Goal: Task Accomplishment & Management: Use online tool/utility

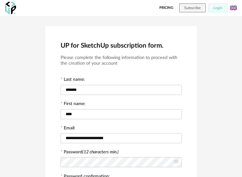
scroll to position [137, 0]
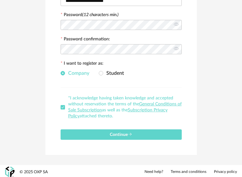
click at [160, 125] on div "Continue" at bounding box center [120, 131] width 121 height 15
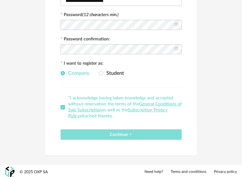
click at [159, 129] on button "Continue" at bounding box center [120, 134] width 121 height 10
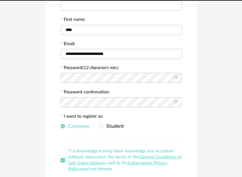
scroll to position [0, 0]
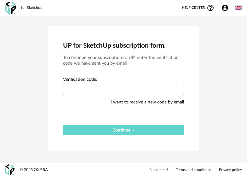
click at [158, 89] on input "text" at bounding box center [123, 90] width 121 height 10
type input "****"
click at [63, 125] on button "Continue" at bounding box center [123, 130] width 121 height 10
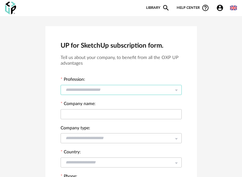
click at [112, 87] on input "text" at bounding box center [120, 90] width 121 height 10
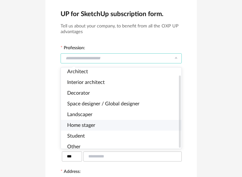
scroll to position [9, 0]
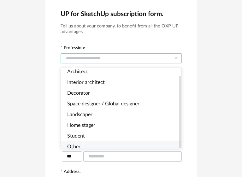
click at [97, 141] on li "Other" at bounding box center [124, 146] width 126 height 11
type input "*****"
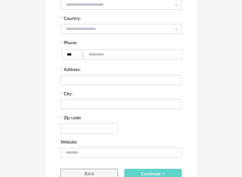
scroll to position [196, 0]
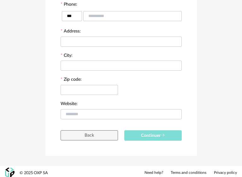
click at [137, 132] on button "Continuer" at bounding box center [152, 135] width 57 height 10
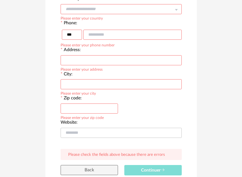
scroll to position [70, 0]
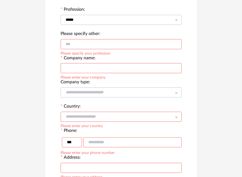
click at [103, 63] on input "text" at bounding box center [120, 68] width 121 height 10
type input "*"
click at [110, 96] on div at bounding box center [120, 92] width 121 height 13
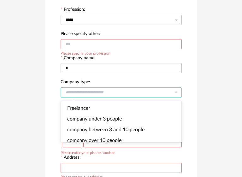
click at [109, 92] on input "text" at bounding box center [120, 92] width 121 height 10
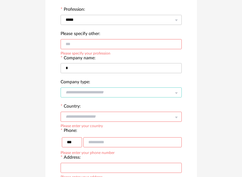
click at [108, 92] on input "text" at bounding box center [120, 92] width 121 height 10
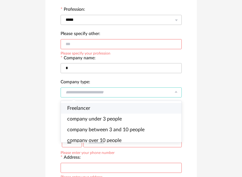
click at [108, 111] on li "Freelancer" at bounding box center [124, 108] width 126 height 11
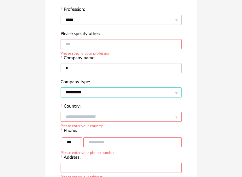
drag, startPoint x: 103, startPoint y: 90, endPoint x: 108, endPoint y: 103, distance: 13.2
click at [102, 90] on input "**********" at bounding box center [120, 92] width 121 height 10
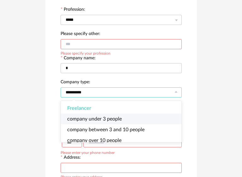
click at [116, 122] on li "company under 3 people" at bounding box center [124, 118] width 126 height 11
type input "**********"
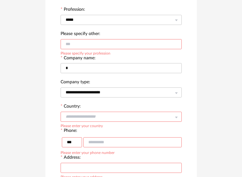
click at [114, 118] on input "text" at bounding box center [120, 117] width 121 height 10
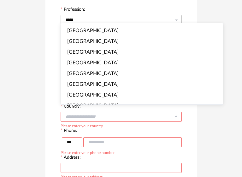
click at [112, 115] on input "text" at bounding box center [120, 117] width 121 height 10
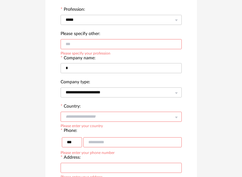
click at [112, 113] on input "text" at bounding box center [120, 117] width 121 height 10
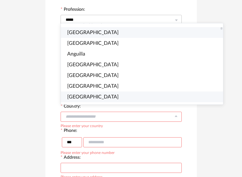
scroll to position [126, 0]
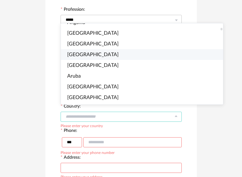
click at [89, 53] on li "Argentina" at bounding box center [144, 54] width 167 height 11
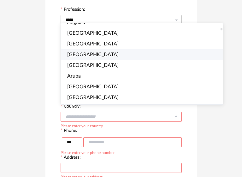
type input "*********"
type input "***"
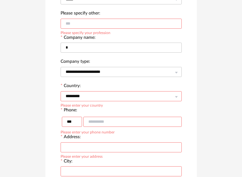
scroll to position [101, 0]
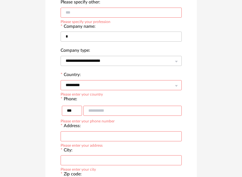
click at [102, 109] on input "text" at bounding box center [132, 111] width 98 height 10
click at [102, 109] on input "*" at bounding box center [132, 111] width 98 height 10
type input "*********"
click at [106, 133] on input "text" at bounding box center [120, 136] width 121 height 10
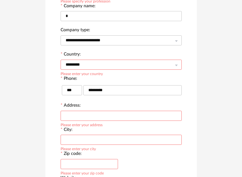
scroll to position [133, 0]
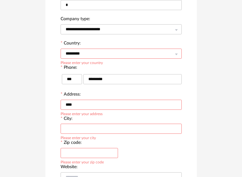
type input "****"
click at [104, 127] on input "text" at bounding box center [120, 128] width 121 height 10
type input "****"
click at [103, 150] on input "text" at bounding box center [88, 153] width 57 height 10
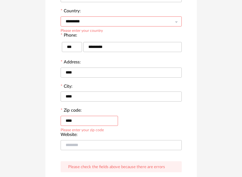
scroll to position [196, 0]
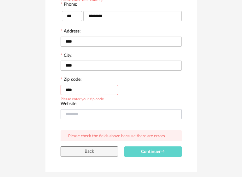
type input "****"
click at [101, 111] on input "text" at bounding box center [120, 114] width 121 height 10
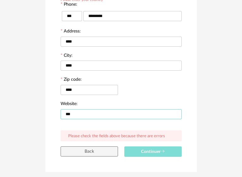
type input "***"
click at [142, 149] on span "Continuer" at bounding box center [153, 151] width 24 height 4
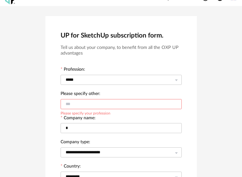
scroll to position [0, 0]
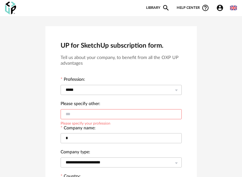
click at [122, 117] on input "text" at bounding box center [120, 114] width 121 height 10
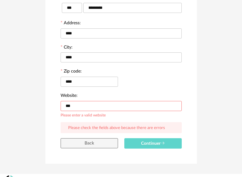
scroll to position [212, 0]
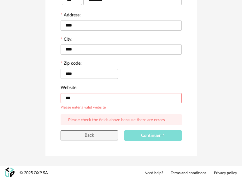
type input "***"
click at [136, 132] on button "Continuer" at bounding box center [152, 135] width 57 height 10
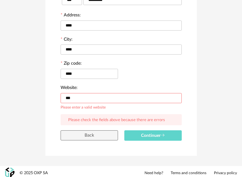
drag, startPoint x: 99, startPoint y: 97, endPoint x: 50, endPoint y: 102, distance: 49.4
type input "**********"
click button "Back" at bounding box center [88, 135] width 57 height 10
type input "**********"
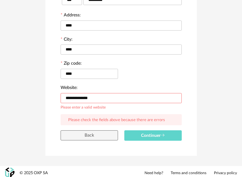
type input "****"
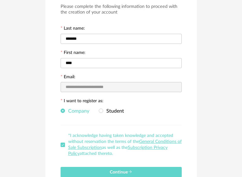
scroll to position [89, 0]
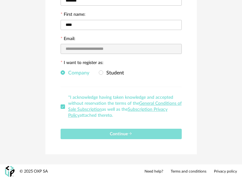
click at [125, 132] on span "Continue" at bounding box center [121, 134] width 22 height 4
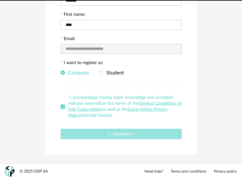
type input "*"
type input "***"
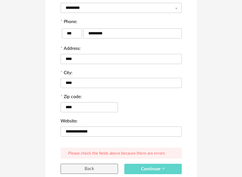
scroll to position [184, 0]
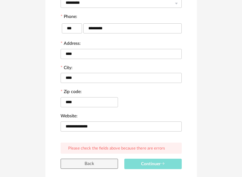
click at [143, 162] on span "Continuer" at bounding box center [153, 164] width 24 height 4
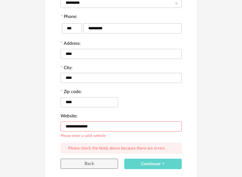
drag, startPoint x: 107, startPoint y: 122, endPoint x: 76, endPoint y: 130, distance: 31.6
click at [76, 130] on div "**********" at bounding box center [120, 126] width 121 height 13
type input "**********"
click button "Back" at bounding box center [88, 163] width 57 height 10
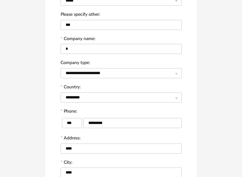
type input "****"
type input "**********"
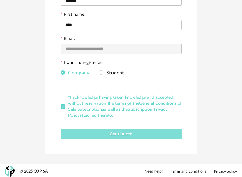
click at [91, 129] on button "Continue" at bounding box center [120, 134] width 121 height 10
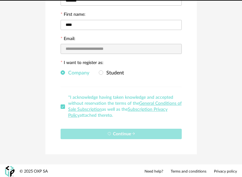
type input "***"
type input "*"
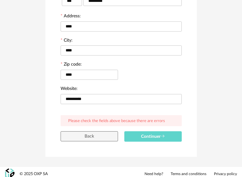
scroll to position [212, 0]
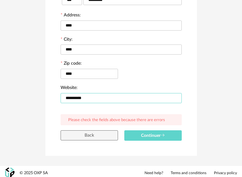
drag, startPoint x: 105, startPoint y: 97, endPoint x: 31, endPoint y: 95, distance: 74.7
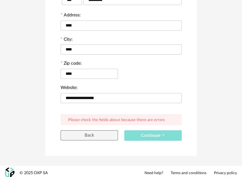
click at [146, 135] on button "Continuer" at bounding box center [152, 135] width 57 height 10
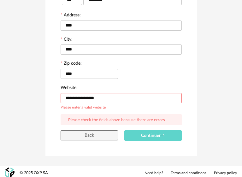
drag, startPoint x: 117, startPoint y: 96, endPoint x: 51, endPoint y: 105, distance: 66.4
click at [106, 95] on input "**********" at bounding box center [120, 98] width 121 height 10
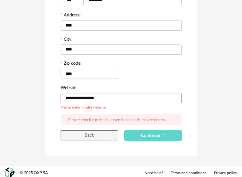
paste input "******"
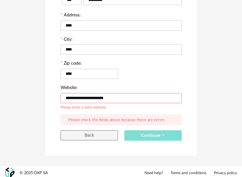
type input "**********"
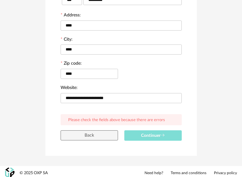
click at [138, 132] on button "Continuer" at bounding box center [152, 135] width 57 height 10
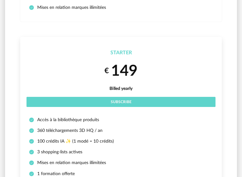
scroll to position [31, 0]
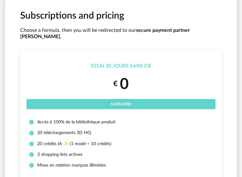
click at [109, 102] on li "Essai 30 jours sans CB € 0 Subscribe Accès à 100% de la bibliothèque produit 20…" at bounding box center [120, 114] width 201 height 129
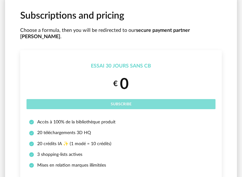
click at [108, 99] on button "Subscribe" at bounding box center [120, 104] width 189 height 10
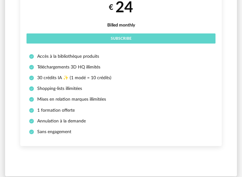
scroll to position [598, 0]
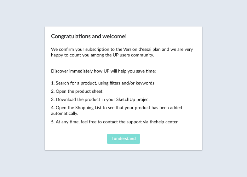
click at [132, 135] on button "I understand" at bounding box center [123, 139] width 33 height 10
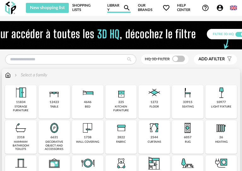
scroll to position [31, 0]
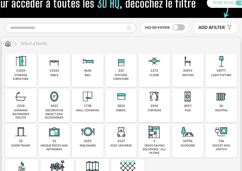
click at [89, 68] on img at bounding box center [87, 61] width 15 height 15
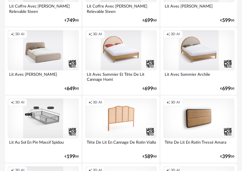
scroll to position [1254, 0]
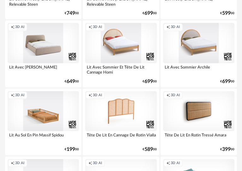
click at [46, 43] on div "Creation icon 3D AI" at bounding box center [43, 43] width 71 height 40
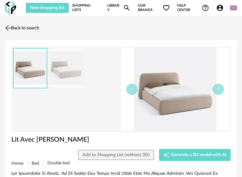
click at [13, 27] on link "Back to search" at bounding box center [21, 28] width 36 height 14
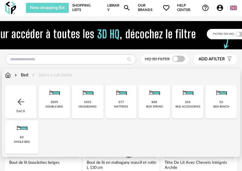
click at [10, 73] on img at bounding box center [8, 75] width 6 height 6
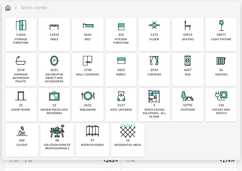
scroll to position [68, 0]
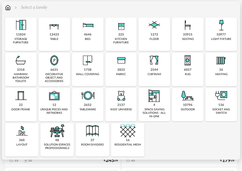
click at [26, 66] on img at bounding box center [20, 60] width 15 height 15
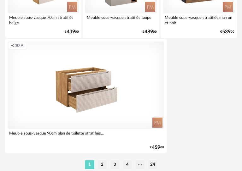
scroll to position [2348, 0]
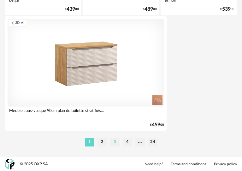
click at [114, 138] on div "1 2 3 4 24" at bounding box center [121, 142] width 232 height 10
click at [118, 141] on li "3" at bounding box center [114, 142] width 9 height 9
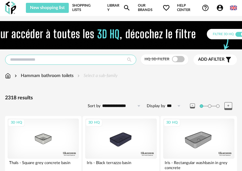
click at [88, 61] on input "text" at bounding box center [70, 60] width 131 height 10
type input "*******"
type input "*********"
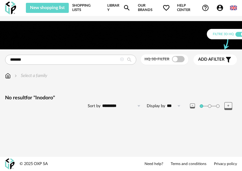
click at [123, 62] on div at bounding box center [122, 59] width 4 height 5
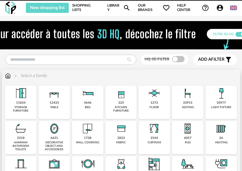
click at [8, 80] on div "Select a family" at bounding box center [121, 79] width 232 height 13
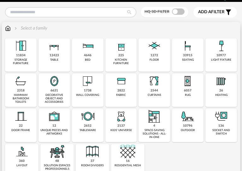
scroll to position [63, 0]
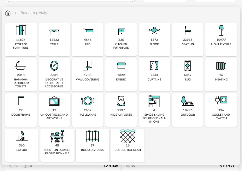
click at [65, 138] on div "48 solution espaces professionnels" at bounding box center [56, 145] width 33 height 33
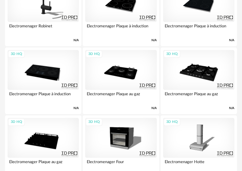
scroll to position [441, 0]
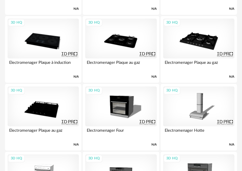
click at [144, 102] on div "3D HQ" at bounding box center [120, 107] width 71 height 40
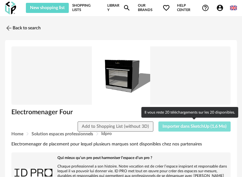
click at [179, 129] on button "Importer dans SketchUp (1,6 Mo)" at bounding box center [194, 126] width 72 height 10
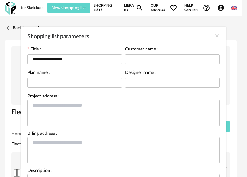
click at [211, 37] on div "Shopping list parameters" at bounding box center [123, 34] width 205 height 17
click at [215, 35] on icon "Close" at bounding box center [217, 35] width 5 height 5
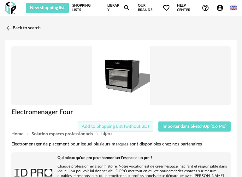
click at [136, 124] on span "Add to Shopping List (without 3D)" at bounding box center [115, 126] width 67 height 4
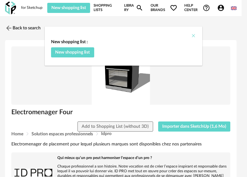
click at [194, 39] on button "Close" at bounding box center [193, 36] width 5 height 7
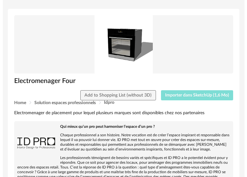
scroll to position [31, 0]
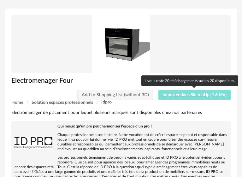
click at [180, 94] on span "Importer dans SketchUp (1,6 Mo)" at bounding box center [194, 95] width 64 height 4
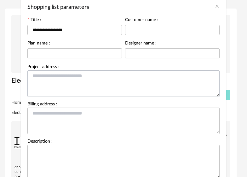
scroll to position [0, 0]
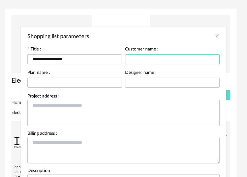
click at [137, 60] on input "Shopping list parameters" at bounding box center [172, 59] width 94 height 10
click at [216, 36] on icon "Close" at bounding box center [217, 35] width 5 height 5
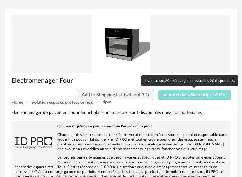
click at [214, 96] on span "Importer dans SketchUp (1,6 Mo)" at bounding box center [194, 95] width 64 height 4
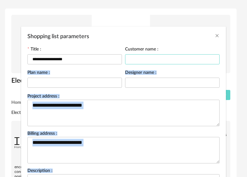
drag, startPoint x: 161, startPoint y: 60, endPoint x: 160, endPoint y: 57, distance: 4.0
click at [161, 59] on input "Shopping list parameters" at bounding box center [172, 59] width 94 height 10
click at [160, 57] on input "Shopping list parameters" at bounding box center [172, 59] width 94 height 10
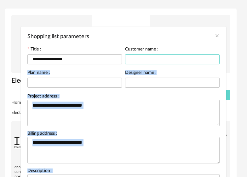
click at [160, 56] on input "Shopping list parameters" at bounding box center [172, 59] width 94 height 10
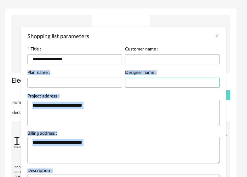
click at [125, 78] on input "Shopping list parameters" at bounding box center [172, 82] width 94 height 10
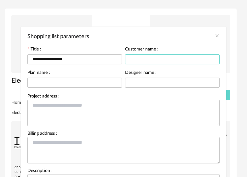
click at [125, 60] on input "Shopping list parameters" at bounding box center [172, 59] width 94 height 10
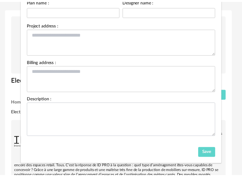
scroll to position [75, 0]
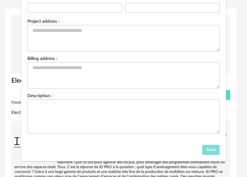
type input "******"
click at [213, 149] on button "Save" at bounding box center [211, 150] width 18 height 10
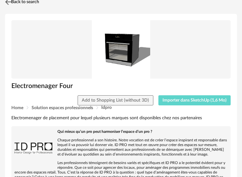
click at [14, 9] on link "Back to search" at bounding box center [21, 2] width 36 height 14
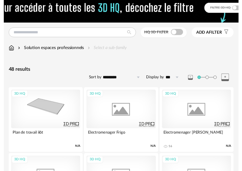
scroll to position [441, 0]
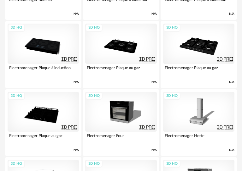
click at [190, 59] on div "3D HQ" at bounding box center [198, 44] width 71 height 40
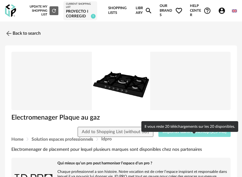
click at [177, 134] on span "Importer dans SketchUp (2,5 Mo)" at bounding box center [194, 131] width 64 height 4
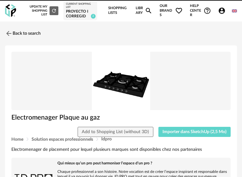
click at [10, 37] on img at bounding box center [9, 34] width 8 height 8
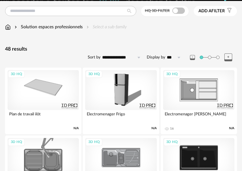
scroll to position [65, 0]
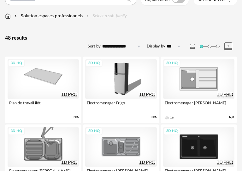
click at [106, 93] on div "3D HQ" at bounding box center [120, 79] width 71 height 40
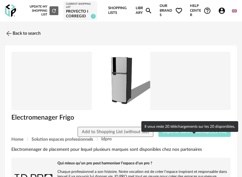
click at [171, 137] on button "Importer dans SketchUp (1,1 Mo)" at bounding box center [194, 132] width 72 height 10
click at [166, 134] on span "Importer dans SketchUp (1,1 Mo)" at bounding box center [194, 131] width 64 height 4
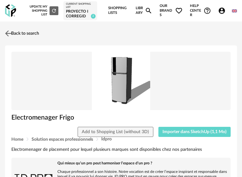
click at [12, 38] on img at bounding box center [8, 33] width 9 height 9
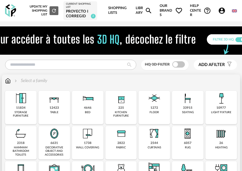
click at [28, 106] on img at bounding box center [20, 98] width 15 height 15
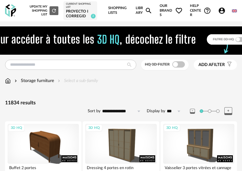
click at [12, 84] on div "Storage furniture Select a sub-family" at bounding box center [51, 81] width 93 height 6
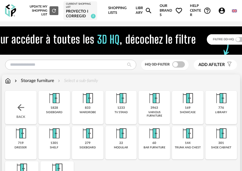
click at [21, 112] on img at bounding box center [21, 108] width 10 height 10
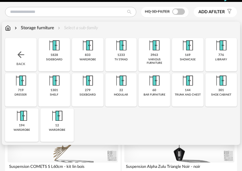
scroll to position [63, 0]
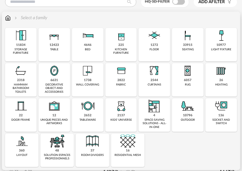
click at [60, 52] on div "12423 table" at bounding box center [53, 44] width 31 height 33
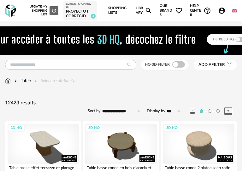
click at [9, 84] on img at bounding box center [8, 81] width 6 height 6
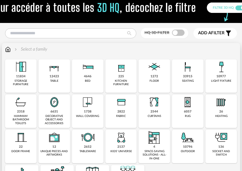
scroll to position [37, 0]
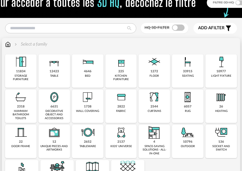
click at [131, 107] on div "2822 fabric" at bounding box center [120, 106] width 31 height 33
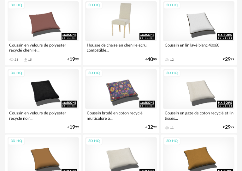
scroll to position [1202, 0]
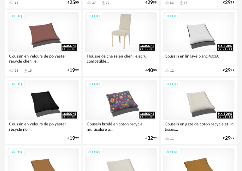
click at [146, 48] on div "3D HQ" at bounding box center [120, 32] width 71 height 40
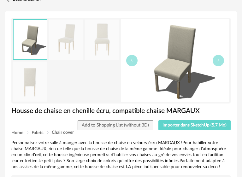
scroll to position [63, 0]
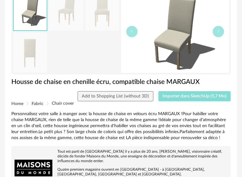
click at [203, 98] on span "Importer dans SketchUp (5,7 Mo)" at bounding box center [194, 96] width 64 height 4
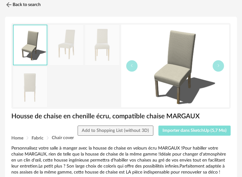
scroll to position [0, 0]
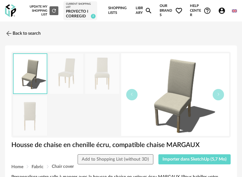
click at [148, 15] on link "Library Magnify icon" at bounding box center [143, 10] width 17 height 21
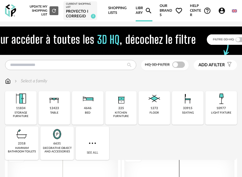
click at [128, 15] on link "Shopping Lists" at bounding box center [118, 10] width 20 height 21
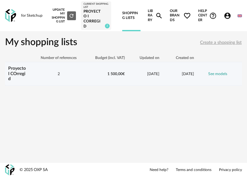
click at [112, 74] on td "1 500,00 €" at bounding box center [107, 74] width 41 height 24
click at [112, 74] on div "1 500,00 €" at bounding box center [107, 73] width 41 height 5
click at [113, 74] on div "1 500,00 €" at bounding box center [107, 73] width 41 height 5
click at [215, 72] on link "See models" at bounding box center [217, 74] width 19 height 4
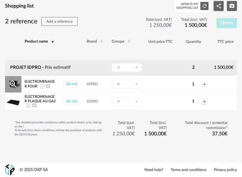
scroll to position [62, 0]
click at [183, 62] on td "2" at bounding box center [192, 68] width 35 height 16
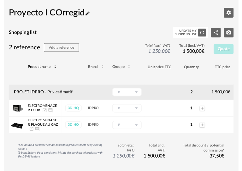
scroll to position [0, 0]
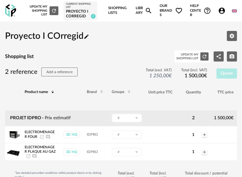
click at [149, 14] on link "Library Magnify icon" at bounding box center [143, 10] width 17 height 21
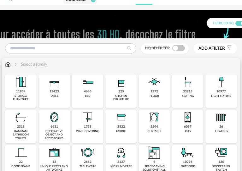
scroll to position [31, 0]
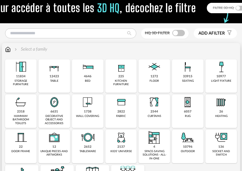
click at [125, 75] on img at bounding box center [120, 67] width 15 height 15
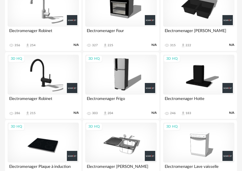
scroll to position [1228, 0]
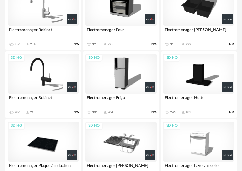
click at [140, 91] on div "3D HQ" at bounding box center [120, 74] width 71 height 40
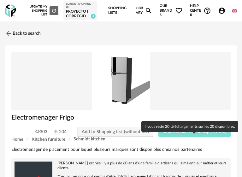
click at [168, 137] on button "Importer dans SketchUp (1,1 Mo)" at bounding box center [194, 132] width 72 height 10
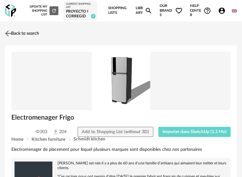
click at [14, 39] on link "Back to search" at bounding box center [21, 33] width 36 height 14
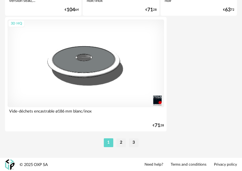
scroll to position [2362, 0]
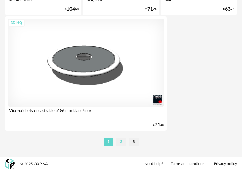
click at [121, 141] on li "2" at bounding box center [120, 142] width 9 height 9
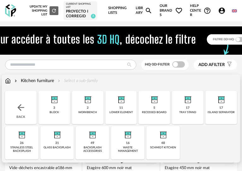
click at [11, 84] on div "Kitchen furniture Select a sub-family" at bounding box center [51, 81] width 93 height 6
click at [24, 113] on img at bounding box center [21, 108] width 10 height 10
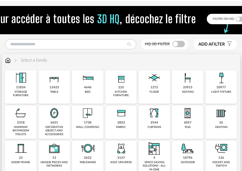
scroll to position [31, 0]
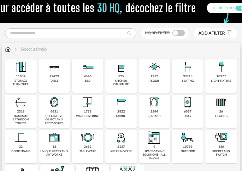
click at [188, 79] on div "33915" at bounding box center [187, 77] width 9 height 4
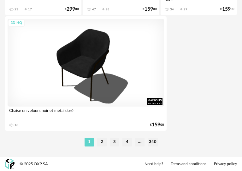
scroll to position [2362, 0]
click at [101, 144] on li "2" at bounding box center [101, 142] width 9 height 9
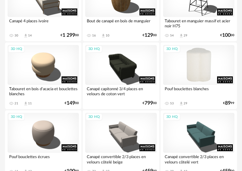
scroll to position [409, 0]
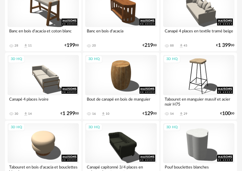
drag, startPoint x: 38, startPoint y: 114, endPoint x: 240, endPoint y: 86, distance: 204.2
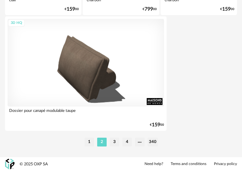
scroll to position [2362, 0]
click at [117, 143] on li "3" at bounding box center [114, 142] width 9 height 9
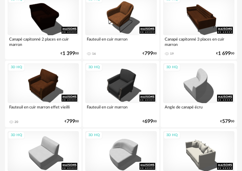
scroll to position [1480, 0]
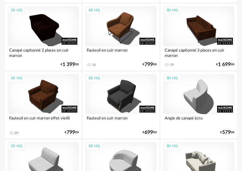
click at [55, 127] on div "Fauteuil en cuir marron effet vieilli" at bounding box center [43, 120] width 71 height 13
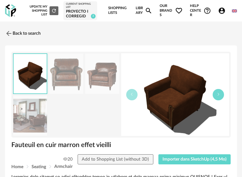
click at [221, 100] on button "button" at bounding box center [217, 94] width 11 height 11
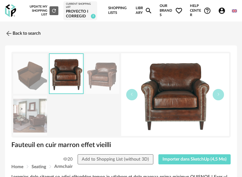
click at [124, 108] on img at bounding box center [175, 94] width 108 height 83
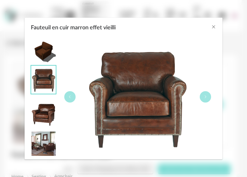
click at [207, 28] on div "Fauteuil en cuir marron effet vieilli" at bounding box center [124, 26] width 198 height 17
click at [209, 25] on div "Fauteuil en cuir marron effet vieilli" at bounding box center [124, 26] width 198 height 17
click at [214, 23] on div "Fauteuil en cuir marron effet vieilli" at bounding box center [124, 26] width 198 height 17
click at [52, 50] on img "Fauteuil en cuir marron effet vieilli" at bounding box center [43, 50] width 25 height 24
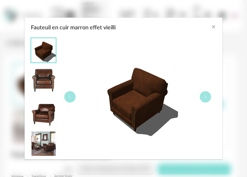
click at [206, 30] on div "Fauteuil en cuir marron effet vieilli" at bounding box center [124, 26] width 198 height 17
click at [206, 26] on div "Fauteuil en cuir marron effet vieilli" at bounding box center [124, 26] width 198 height 17
click at [209, 24] on div "Fauteuil en cuir marron effet vieilli" at bounding box center [124, 26] width 198 height 17
click at [213, 24] on button "Close" at bounding box center [213, 27] width 5 height 7
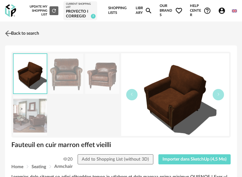
click at [14, 40] on link "Back to search" at bounding box center [21, 33] width 36 height 14
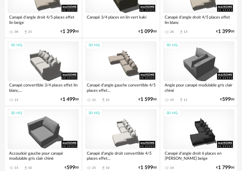
scroll to position [94, 0]
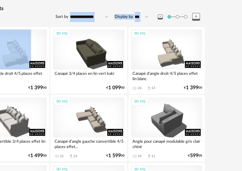
drag, startPoint x: 241, startPoint y: 21, endPoint x: 244, endPoint y: 20, distance: 3.3
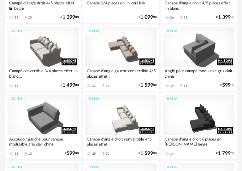
scroll to position [0, 0]
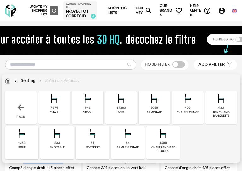
click at [14, 84] on img at bounding box center [15, 81] width 5 height 6
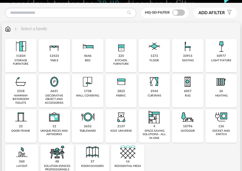
scroll to position [63, 0]
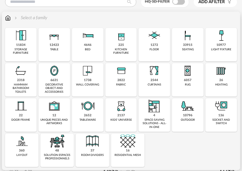
click at [218, 95] on div "26 heating" at bounding box center [220, 79] width 31 height 33
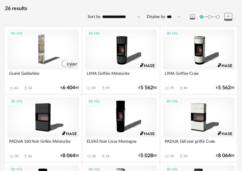
scroll to position [63, 0]
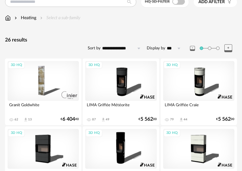
click at [7, 43] on div "26 results" at bounding box center [121, 40] width 232 height 7
click at [14, 21] on img at bounding box center [15, 18] width 5 height 6
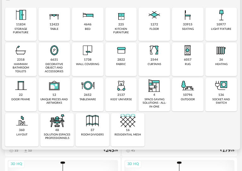
scroll to position [94, 0]
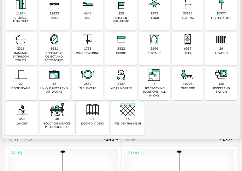
click at [55, 129] on div "48 solution espaces professionnels" at bounding box center [56, 118] width 33 height 33
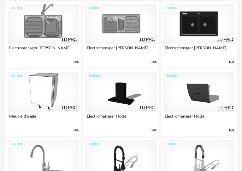
scroll to position [157, 0]
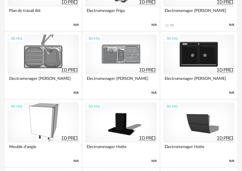
click at [187, 69] on div "3D HQ" at bounding box center [198, 55] width 71 height 40
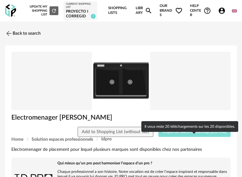
click at [194, 137] on button "Importer dans SketchUp (2,6 Mo)" at bounding box center [194, 132] width 72 height 10
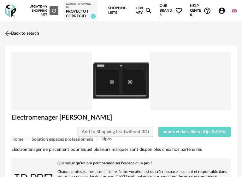
click at [9, 38] on img at bounding box center [8, 33] width 9 height 9
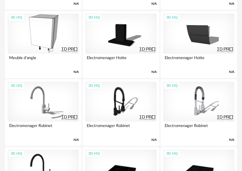
scroll to position [283, 0]
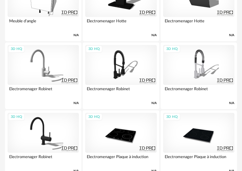
click at [123, 96] on div "Electromenager Robinet" at bounding box center [120, 91] width 71 height 13
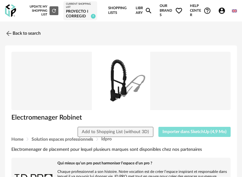
click at [169, 137] on button "Importer dans SketchUp (4,9 Mo)" at bounding box center [194, 132] width 72 height 10
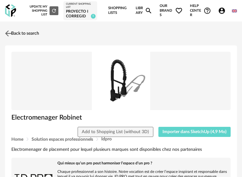
click at [15, 40] on link "Back to search" at bounding box center [21, 33] width 36 height 14
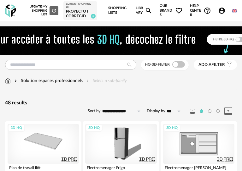
click at [230, 115] on icon at bounding box center [228, 111] width 8 height 8
click at [10, 84] on img at bounding box center [8, 81] width 6 height 6
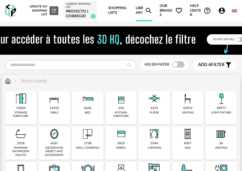
click at [219, 106] on img at bounding box center [220, 98] width 15 height 15
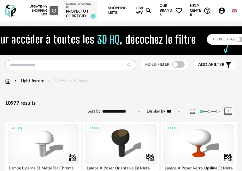
click at [6, 91] on div "Light fixture Select a sub-family" at bounding box center [121, 84] width 232 height 13
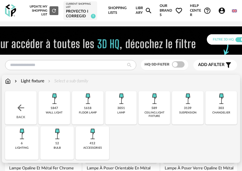
click at [6, 84] on img at bounding box center [8, 81] width 6 height 6
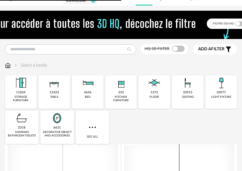
scroll to position [31, 0]
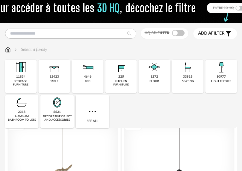
click at [28, 110] on img at bounding box center [21, 102] width 15 height 15
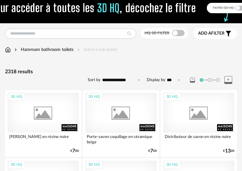
scroll to position [63, 0]
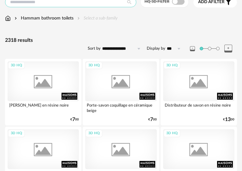
click at [105, 7] on input "text" at bounding box center [70, 2] width 131 height 10
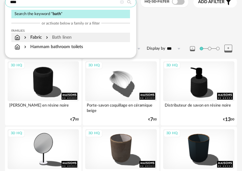
type input "****"
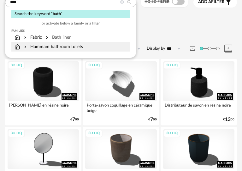
drag, startPoint x: 90, startPoint y: 44, endPoint x: 92, endPoint y: 57, distance: 12.7
click at [92, 52] on div "Families Fabric Bath linen Hammam bathroom toilets" at bounding box center [70, 39] width 118 height 26
click at [92, 50] on div "Hammam bathroom toilets" at bounding box center [70, 47] width 112 height 6
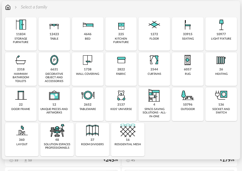
scroll to position [63, 0]
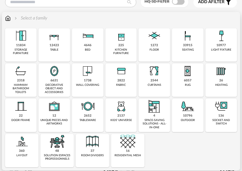
click at [23, 79] on img at bounding box center [20, 71] width 15 height 15
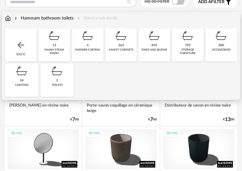
click at [65, 80] on div "2 toilets" at bounding box center [56, 80] width 33 height 33
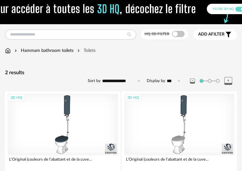
scroll to position [42, 0]
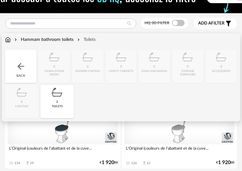
click at [52, 100] on img at bounding box center [56, 92] width 15 height 15
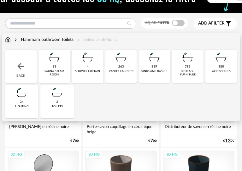
click at [188, 77] on div "storage furniture" at bounding box center [188, 73] width 28 height 7
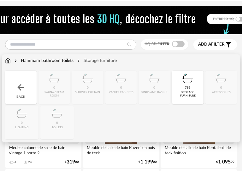
scroll to position [31, 0]
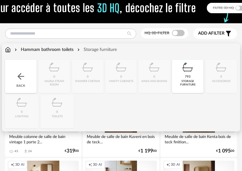
click at [186, 79] on div "793" at bounding box center [188, 77] width 6 height 4
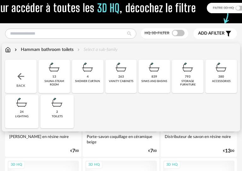
scroll to position [63, 0]
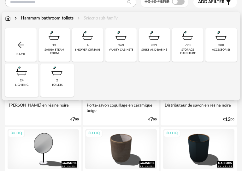
click at [117, 52] on div "vanity cabinets" at bounding box center [121, 49] width 25 height 3
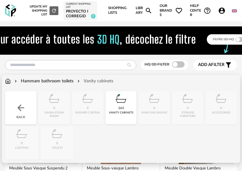
click at [11, 84] on div "Hammam bathroom toilets Vanity cabinets" at bounding box center [59, 81] width 108 height 6
click at [14, 114] on div "Back" at bounding box center [20, 107] width 31 height 33
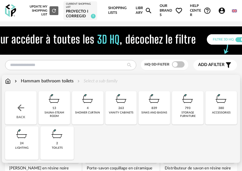
click at [9, 84] on img at bounding box center [8, 81] width 6 height 6
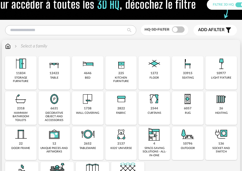
scroll to position [63, 0]
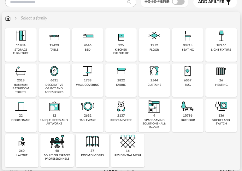
click at [86, 43] on img at bounding box center [87, 35] width 15 height 15
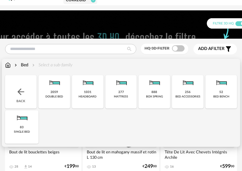
scroll to position [31, 0]
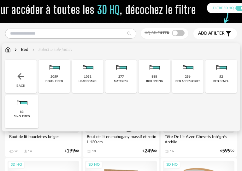
click at [63, 83] on div "double bed" at bounding box center [54, 81] width 18 height 3
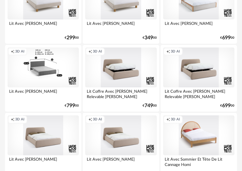
scroll to position [220, 0]
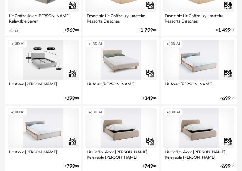
click at [57, 70] on div "Creation icon 3D AI" at bounding box center [43, 60] width 71 height 40
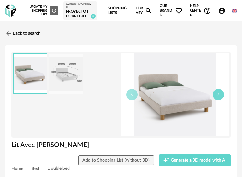
click at [221, 100] on button "button" at bounding box center [217, 94] width 11 height 11
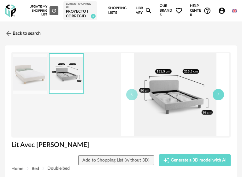
click at [221, 100] on button "button" at bounding box center [217, 94] width 11 height 11
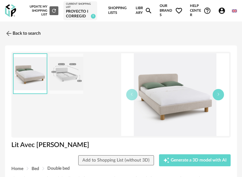
click at [221, 100] on button "button" at bounding box center [217, 94] width 11 height 11
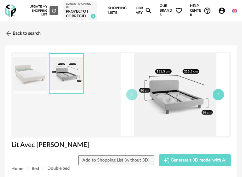
click at [221, 100] on button "button" at bounding box center [217, 94] width 11 height 11
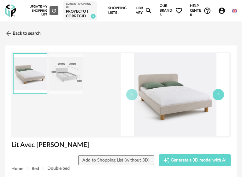
scroll to position [31, 0]
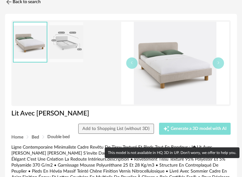
click at [192, 132] on div "Creation icon Generate a 3D model with AI" at bounding box center [194, 128] width 63 height 6
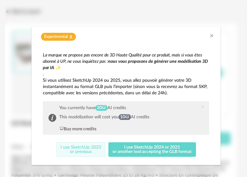
click at [83, 153] on button "I use SketchUp 2023 or previous" at bounding box center [80, 149] width 49 height 14
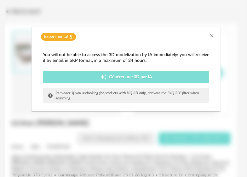
click at [169, 79] on div "Creation icon Générer une 3D par IA" at bounding box center [126, 77] width 158 height 6
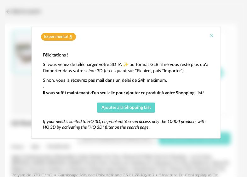
click at [211, 33] on button "Close" at bounding box center [211, 36] width 5 height 7
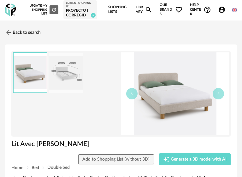
scroll to position [0, 0]
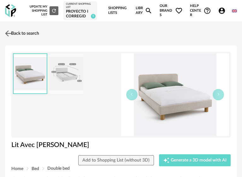
click at [14, 38] on link "Back to search" at bounding box center [21, 33] width 36 height 14
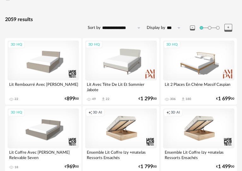
scroll to position [94, 0]
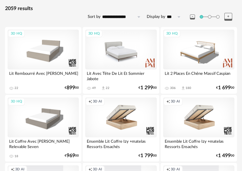
click at [129, 55] on div "3D HQ" at bounding box center [120, 50] width 71 height 40
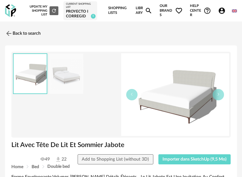
click at [224, 106] on img at bounding box center [175, 94] width 108 height 83
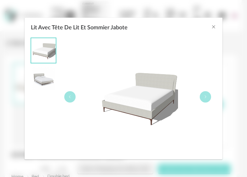
click at [220, 105] on div "Lit Avec Tête De Lit Et Sommier Jabote" at bounding box center [124, 97] width 198 height 124
click at [204, 94] on button "Lit Avec Tête De Lit Et Sommier Jabote" at bounding box center [205, 96] width 11 height 11
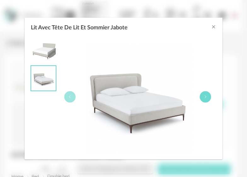
click at [204, 94] on button "Lit Avec Tête De Lit Et Sommier Jabote" at bounding box center [205, 96] width 11 height 11
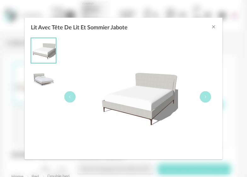
click at [199, 92] on div "Lit Avec Tête De Lit Et Sommier Jabote" at bounding box center [137, 97] width 157 height 118
drag, startPoint x: 220, startPoint y: 30, endPoint x: 218, endPoint y: 24, distance: 5.8
click at [220, 28] on div "Lit Avec Tête De Lit Et Sommier Jabote" at bounding box center [124, 26] width 198 height 17
drag, startPoint x: 217, startPoint y: 24, endPoint x: 216, endPoint y: 27, distance: 3.7
click at [217, 24] on div "Lit Avec Tête De Lit Et Sommier Jabote" at bounding box center [124, 26] width 198 height 17
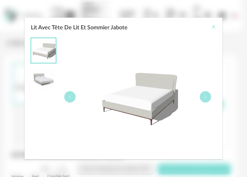
click at [215, 29] on icon "Close" at bounding box center [213, 26] width 5 height 5
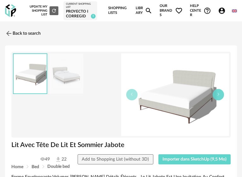
click at [214, 100] on button "button" at bounding box center [217, 94] width 11 height 11
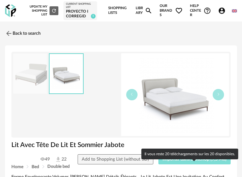
click at [198, 161] on span "Importer dans SketchUp (9,5 Mo)" at bounding box center [194, 159] width 64 height 4
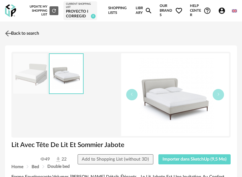
click at [20, 40] on link "Back to search" at bounding box center [21, 33] width 36 height 14
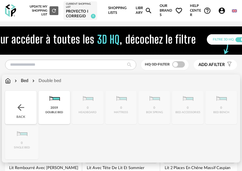
click at [49, 84] on div "Double bed" at bounding box center [46, 81] width 30 height 6
click at [58, 106] on img at bounding box center [54, 98] width 15 height 15
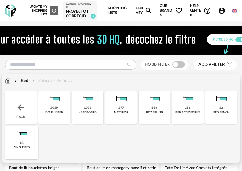
click at [129, 122] on div "277 mattress" at bounding box center [120, 107] width 31 height 33
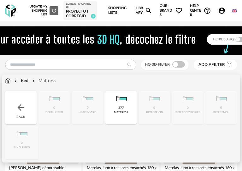
click at [39, 84] on div "Mattress" at bounding box center [43, 81] width 25 height 6
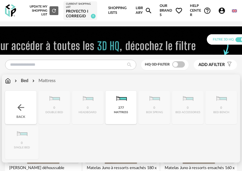
click at [128, 114] on div "mattress" at bounding box center [121, 112] width 14 height 3
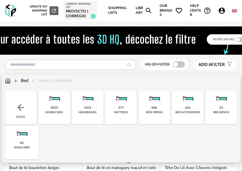
click at [90, 114] on div "headboard" at bounding box center [87, 112] width 18 height 3
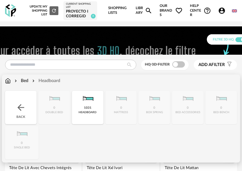
click at [79, 114] on div "headboard" at bounding box center [87, 112] width 18 height 3
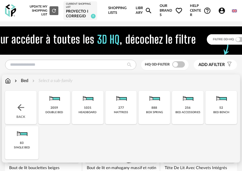
click at [33, 156] on div "83 single bed" at bounding box center [21, 142] width 33 height 33
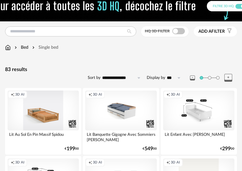
scroll to position [45, 0]
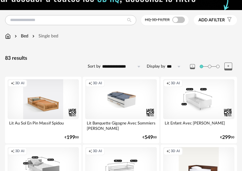
click at [216, 102] on div "Creation icon 3D AI" at bounding box center [198, 99] width 71 height 40
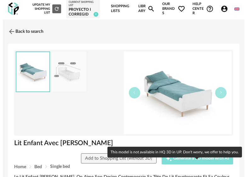
scroll to position [31, 0]
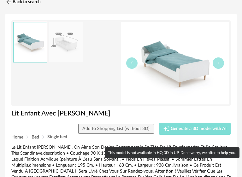
click at [191, 134] on button "Creation icon Generate a 3D model with AI" at bounding box center [195, 129] width 72 height 12
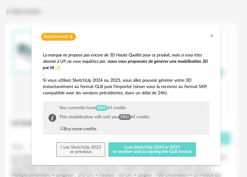
scroll to position [3, 0]
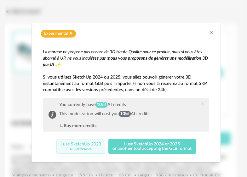
click at [90, 149] on button "I use SketchUp 2023 or previous" at bounding box center [80, 146] width 49 height 14
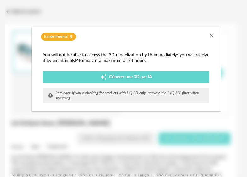
click at [212, 32] on div "Experimental Flask icon" at bounding box center [125, 34] width 189 height 17
drag, startPoint x: 213, startPoint y: 38, endPoint x: 211, endPoint y: 6, distance: 31.6
click at [213, 33] on icon "Close" at bounding box center [211, 35] width 5 height 5
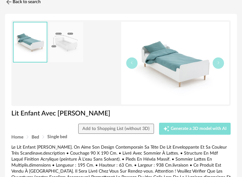
click at [181, 131] on span "Generate a 3D model with AI" at bounding box center [198, 128] width 56 height 4
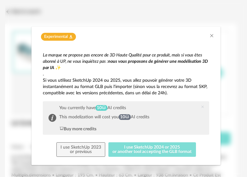
click at [134, 147] on button "I use SketchUp 2024 or 2025 or another tool accepting the GLB format" at bounding box center [152, 149] width 88 height 14
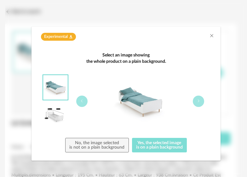
click at [155, 146] on button "Yes, the selected image is on a plain background" at bounding box center [159, 145] width 55 height 14
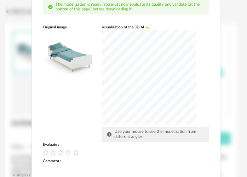
scroll to position [96, 0]
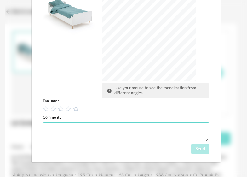
click at [165, 128] on textarea "dialog" at bounding box center [126, 131] width 166 height 19
click at [165, 128] on textarea "**" at bounding box center [126, 131] width 166 height 19
type textarea "*"
click at [75, 107] on icon "dialog" at bounding box center [76, 108] width 7 height 7
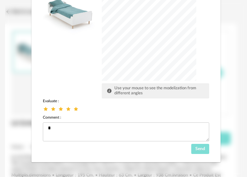
click at [204, 147] on button "Send" at bounding box center [200, 149] width 18 height 10
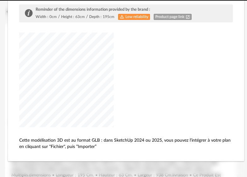
scroll to position [60, 0]
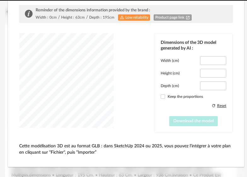
type input "*****"
type input "****"
type input "*****"
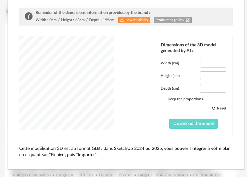
scroll to position [60, 0]
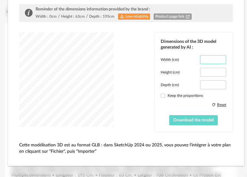
click at [210, 57] on input "*****" at bounding box center [213, 59] width 26 height 9
click at [211, 78] on div "Width (cm) ***** Height (cm) **** Depth (cm) ***** Keep the proportions Refresh…" at bounding box center [194, 90] width 66 height 70
click at [215, 56] on input "***" at bounding box center [213, 59] width 26 height 9
click at [217, 60] on input "***" at bounding box center [213, 59] width 26 height 9
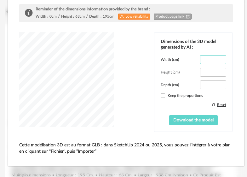
click at [217, 60] on input "***" at bounding box center [213, 59] width 26 height 9
type input "***"
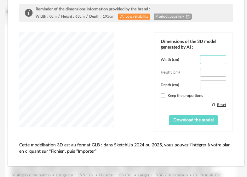
click at [217, 60] on input "***" at bounding box center [213, 59] width 26 height 9
click at [216, 74] on input "**" at bounding box center [213, 72] width 26 height 9
click at [216, 69] on input "**" at bounding box center [213, 72] width 26 height 9
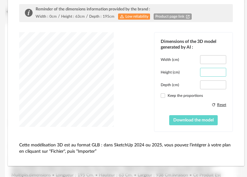
click at [216, 69] on input "**" at bounding box center [213, 72] width 26 height 9
type input "**"
click at [216, 69] on input "**" at bounding box center [213, 72] width 26 height 9
click at [216, 86] on input "**" at bounding box center [213, 84] width 26 height 9
click at [216, 81] on input "**" at bounding box center [213, 84] width 26 height 9
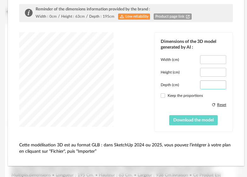
click at [215, 85] on input "**" at bounding box center [213, 84] width 26 height 9
click at [216, 80] on input "**" at bounding box center [213, 84] width 26 height 9
click at [216, 83] on input "**" at bounding box center [213, 84] width 26 height 9
click at [216, 82] on input "**" at bounding box center [213, 84] width 26 height 9
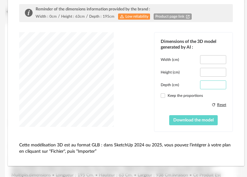
click at [216, 82] on input "**" at bounding box center [213, 84] width 26 height 9
click at [215, 82] on input "**" at bounding box center [213, 84] width 26 height 9
click at [217, 82] on input "**" at bounding box center [213, 84] width 26 height 9
click at [217, 85] on input "**" at bounding box center [213, 84] width 26 height 9
type input "**"
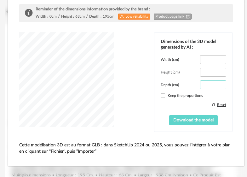
click at [217, 85] on input "**" at bounding box center [213, 84] width 26 height 9
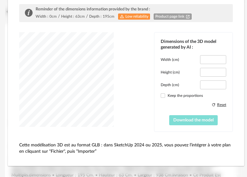
click at [195, 118] on span "Download the model" at bounding box center [193, 120] width 40 height 4
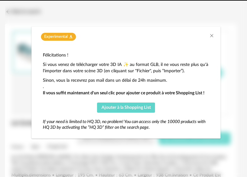
scroll to position [0, 0]
